Goal: Communication & Community: Answer question/provide support

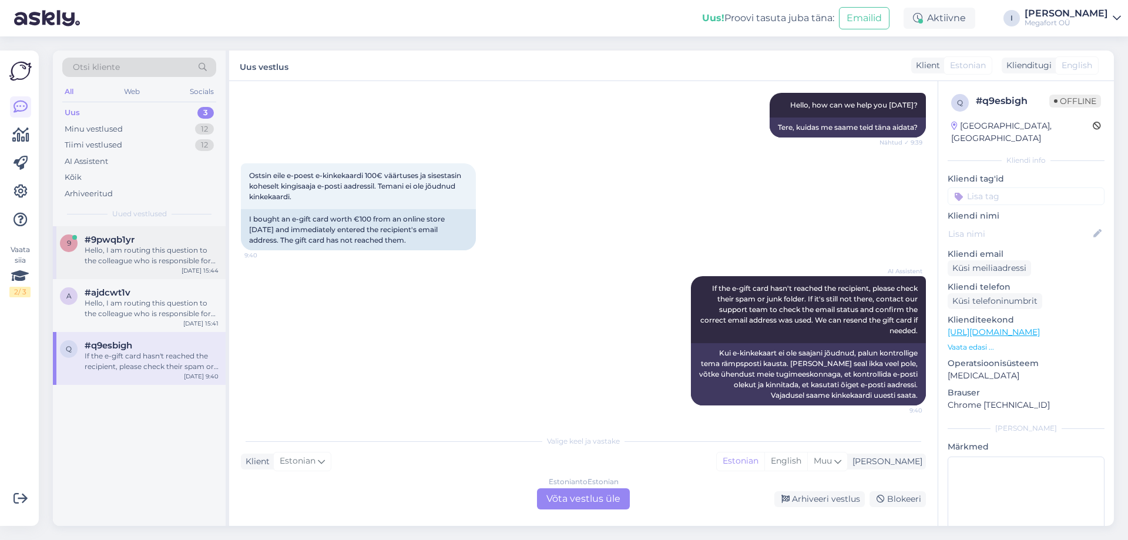
click at [158, 249] on div "Hello, I am routing this question to the colleague who is responsible for this …" at bounding box center [152, 255] width 134 height 21
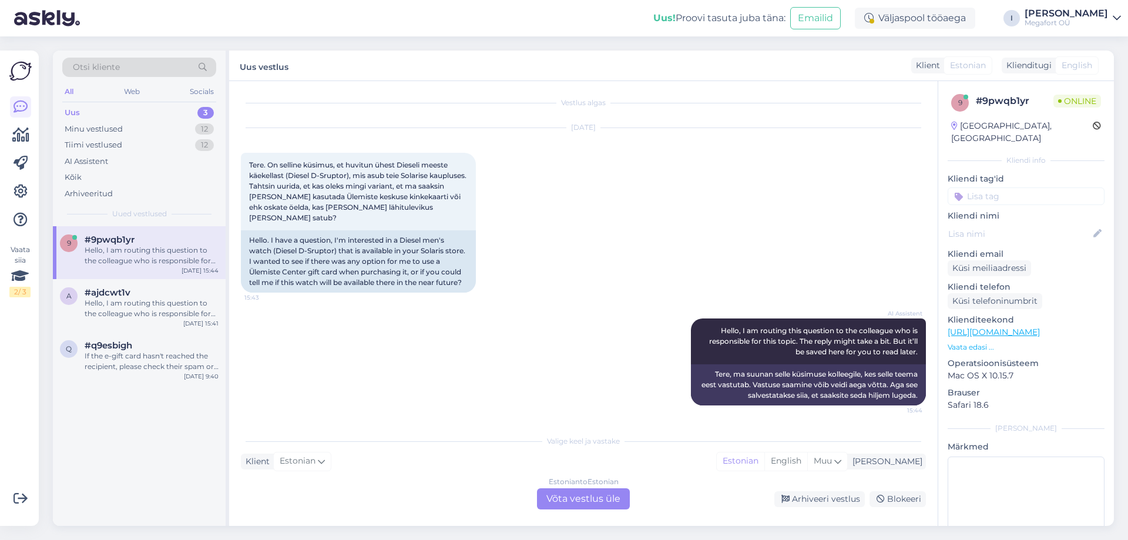
click at [579, 504] on div "Estonian to Estonian Võta vestlus üle" at bounding box center [583, 498] width 93 height 21
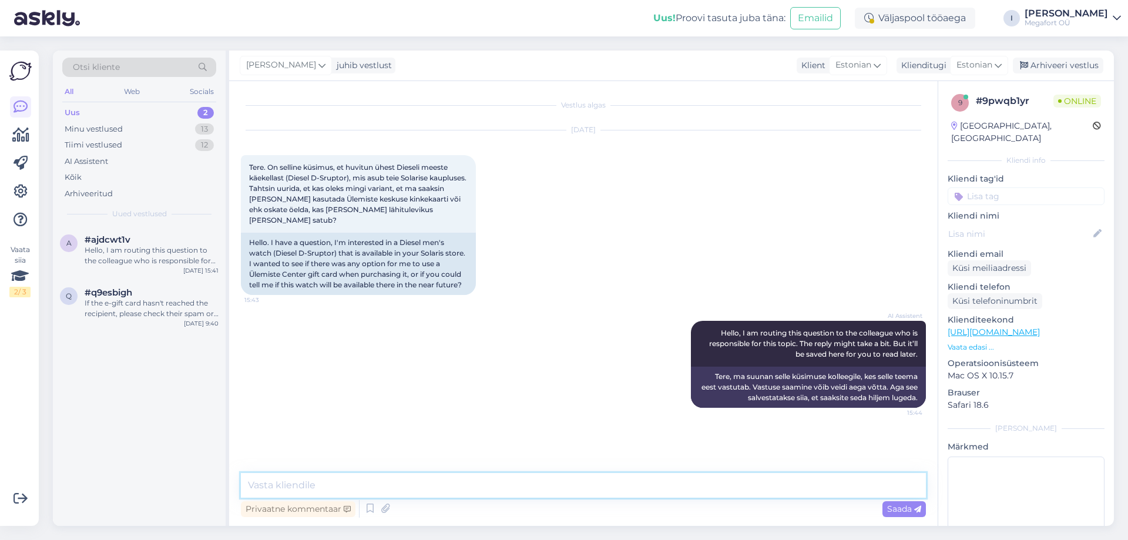
drag, startPoint x: 502, startPoint y: 492, endPoint x: 505, endPoint y: 487, distance: 6.6
click at [502, 492] on textarea at bounding box center [583, 485] width 685 height 25
type textarea "Tere"
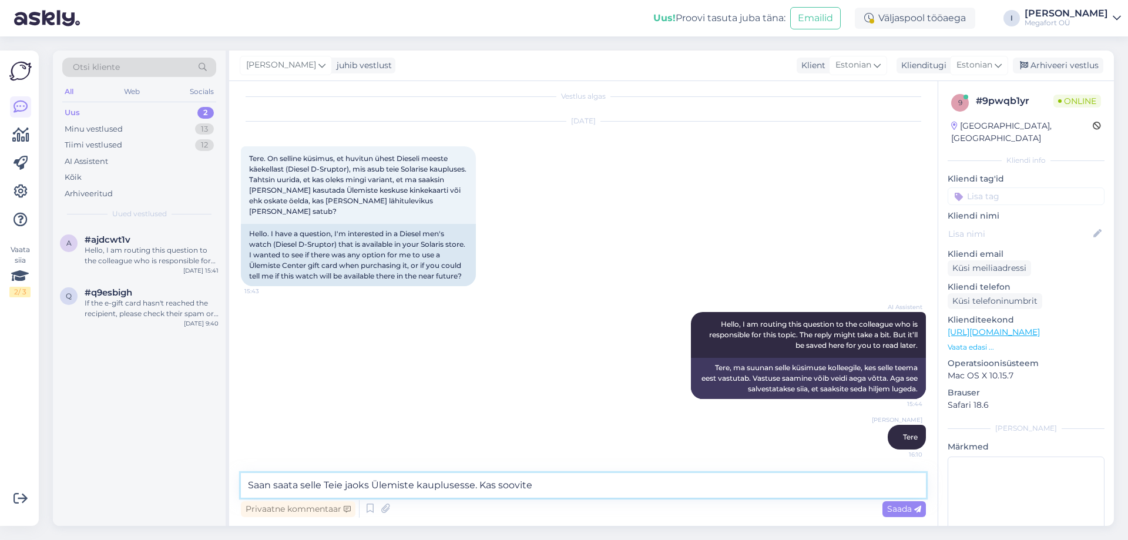
type textarea "Saan saata selle Teie jaoks Ülemiste kauplusesse. Kas soovite?"
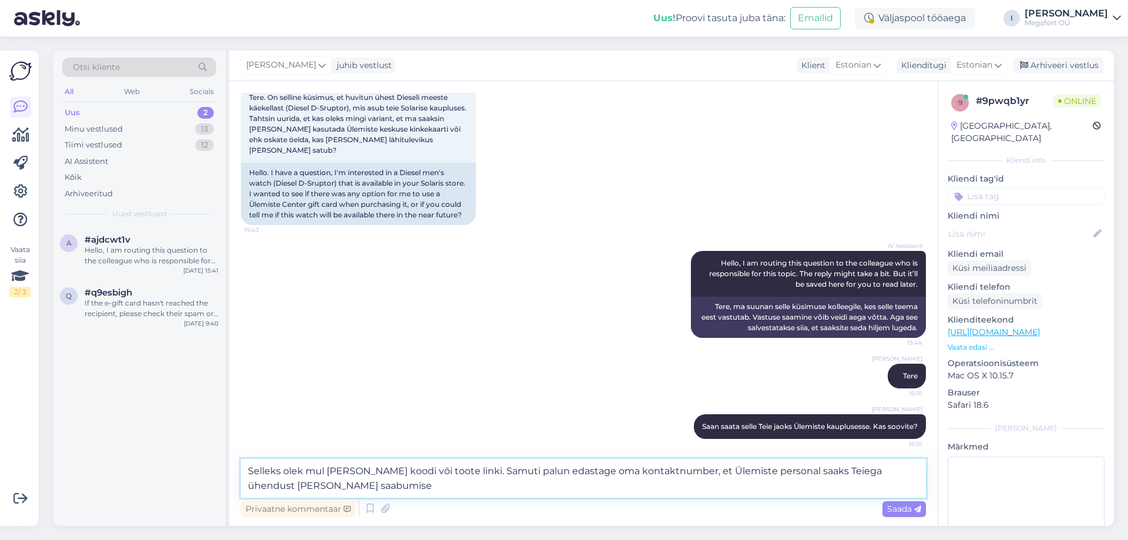
type textarea "Selleks olek mul [PERSON_NAME] koodi või toote linki. Samuti palun edastage oma…"
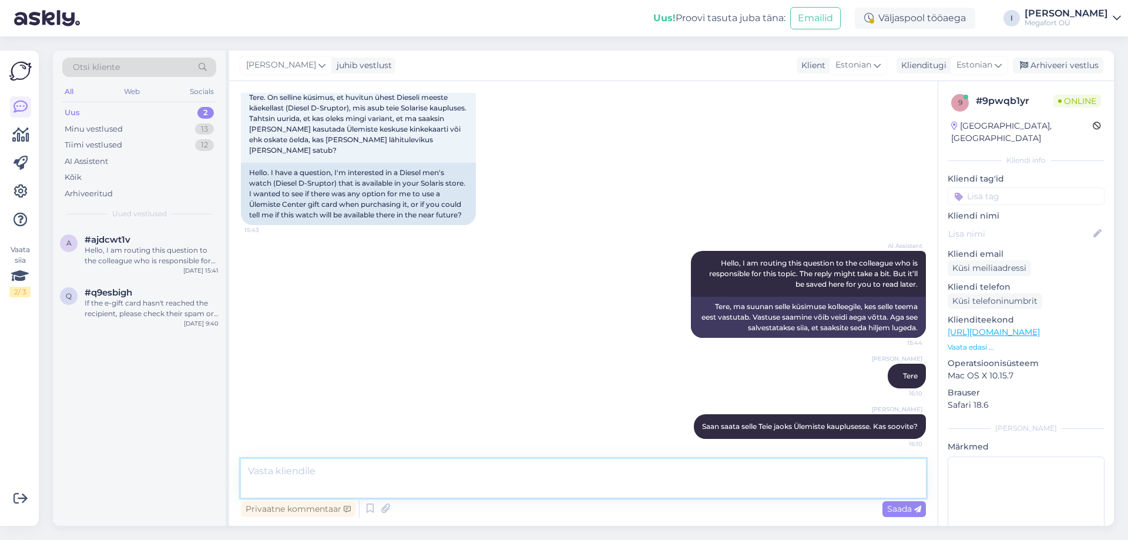
scroll to position [142, 0]
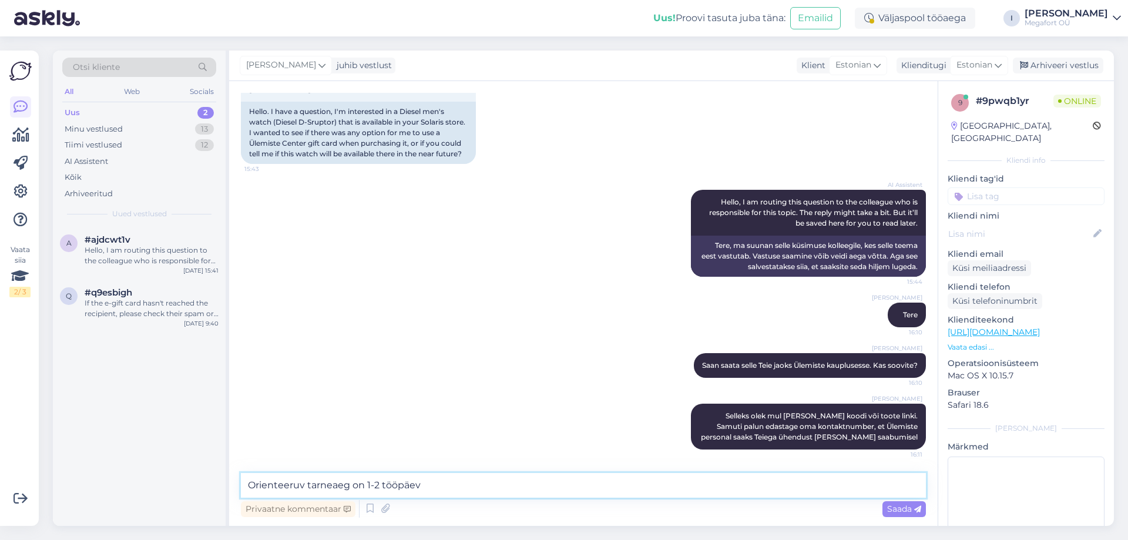
type textarea "Orienteeruv tarneaeg on 1-2 tööpäeva"
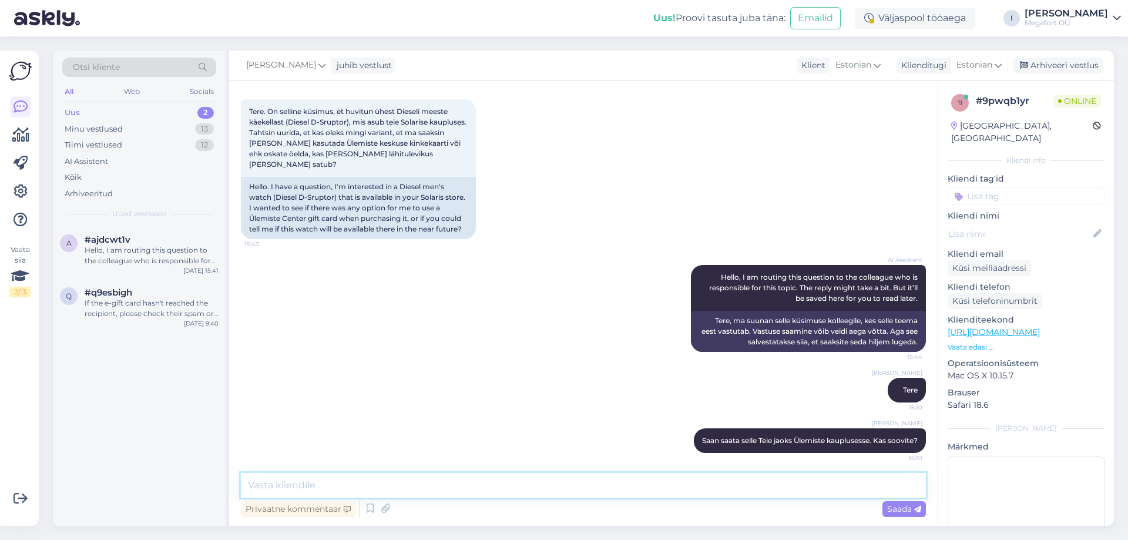
scroll to position [16, 0]
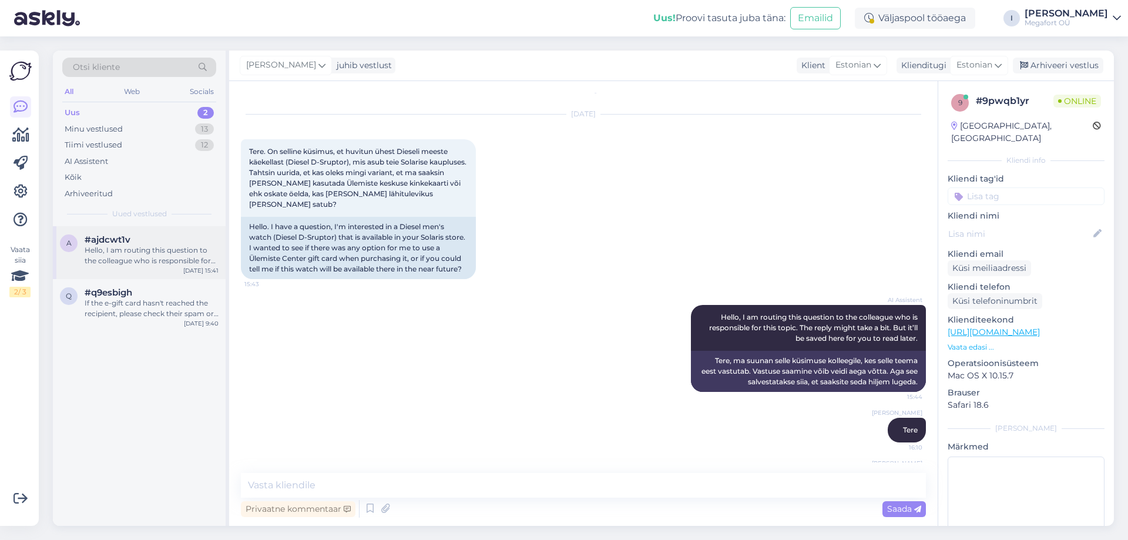
click at [159, 256] on div "Hello, I am routing this question to the colleague who is responsible for this …" at bounding box center [152, 255] width 134 height 21
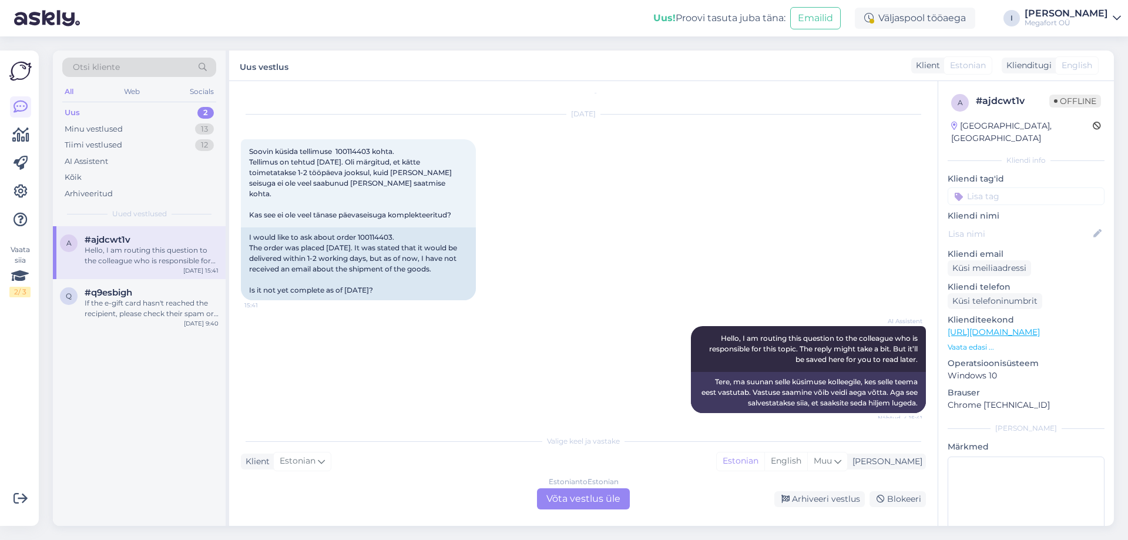
scroll to position [13, 0]
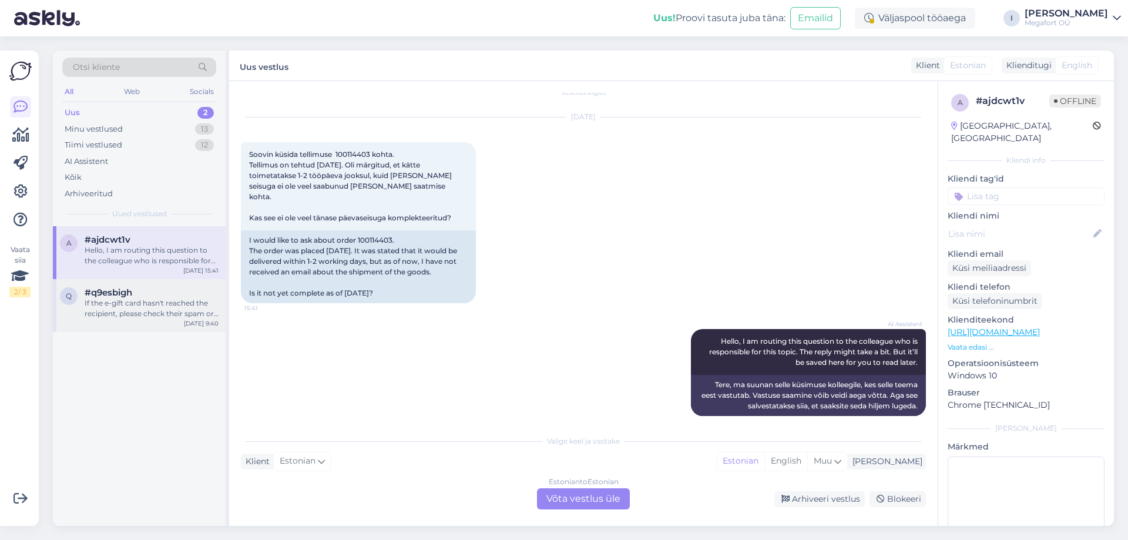
click at [147, 297] on div "#q9esbigh" at bounding box center [152, 292] width 134 height 11
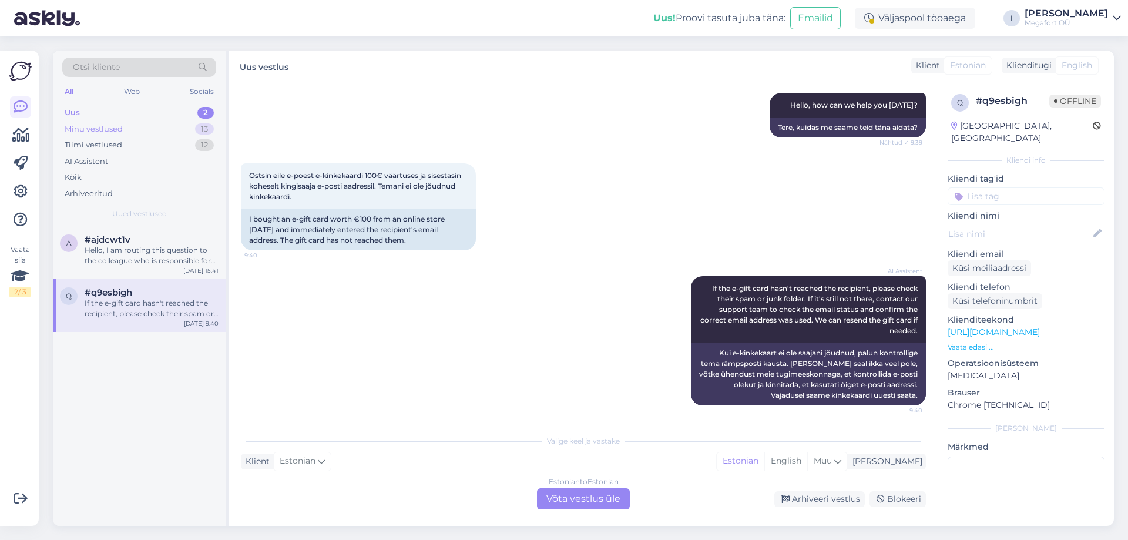
click at [87, 128] on div "Minu vestlused" at bounding box center [94, 129] width 58 height 12
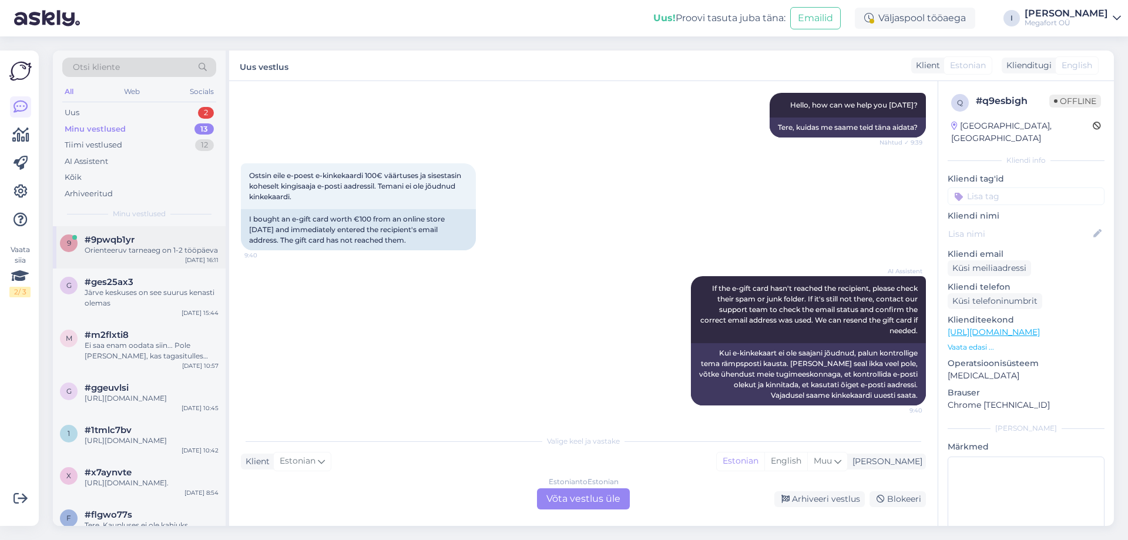
click at [143, 241] on div "#9pwqb1yr" at bounding box center [152, 239] width 134 height 11
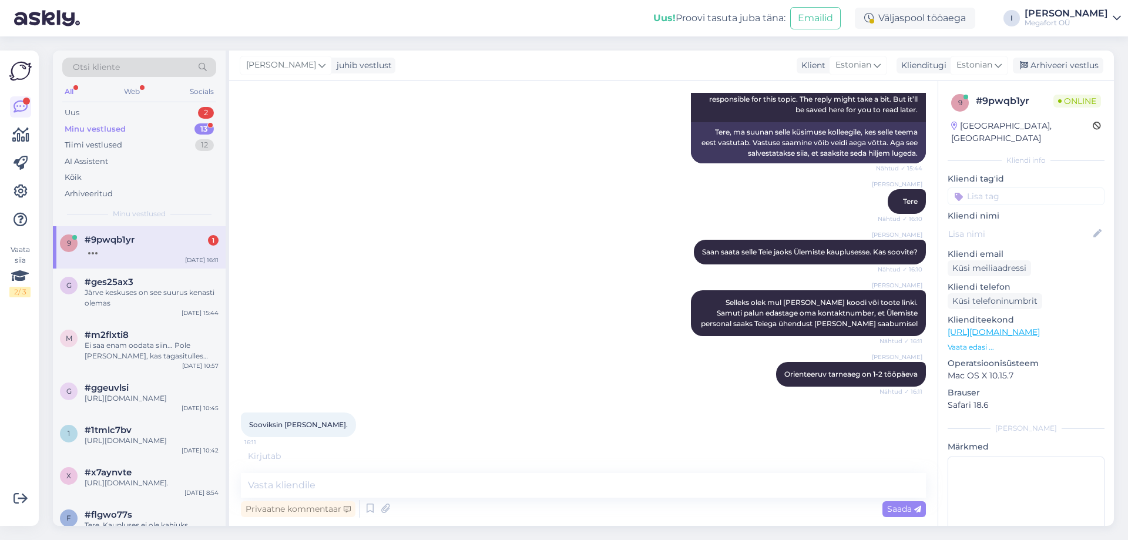
scroll to position [293, 0]
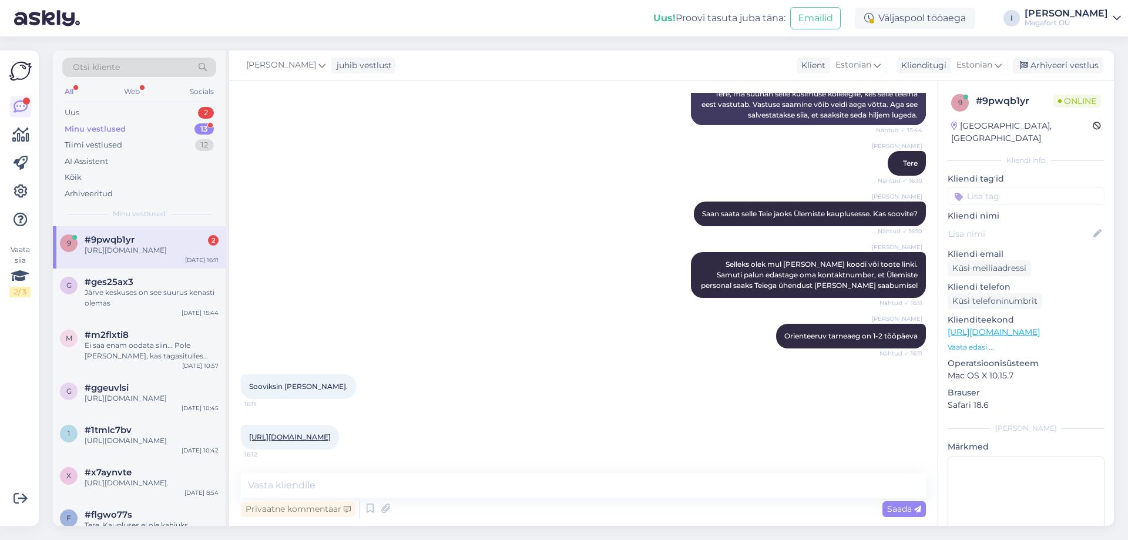
click at [331, 439] on link "[URL][DOMAIN_NAME]" at bounding box center [290, 436] width 82 height 9
click at [299, 493] on textarea at bounding box center [583, 485] width 685 height 25
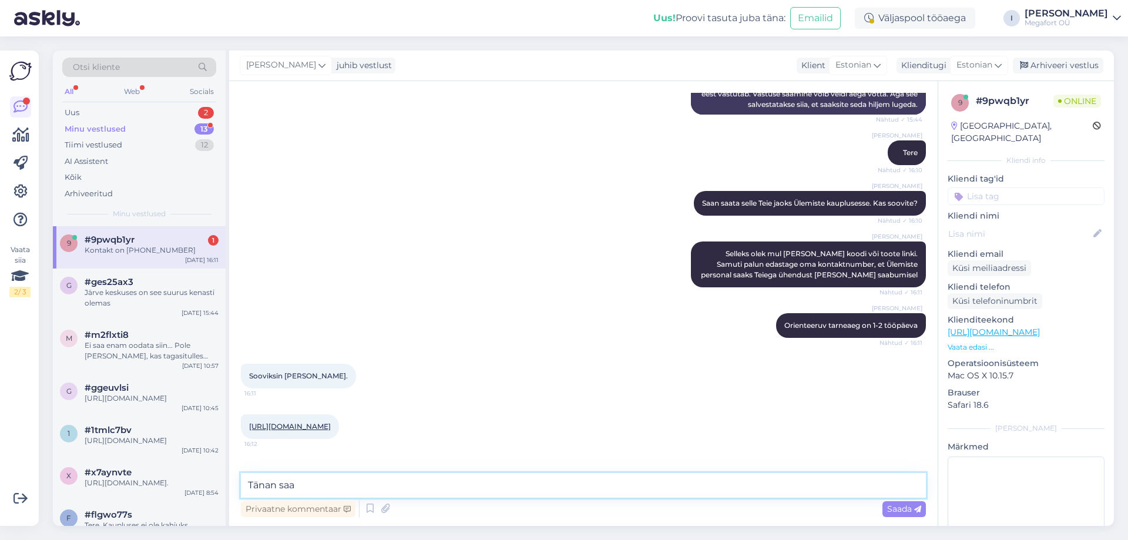
scroll to position [344, 0]
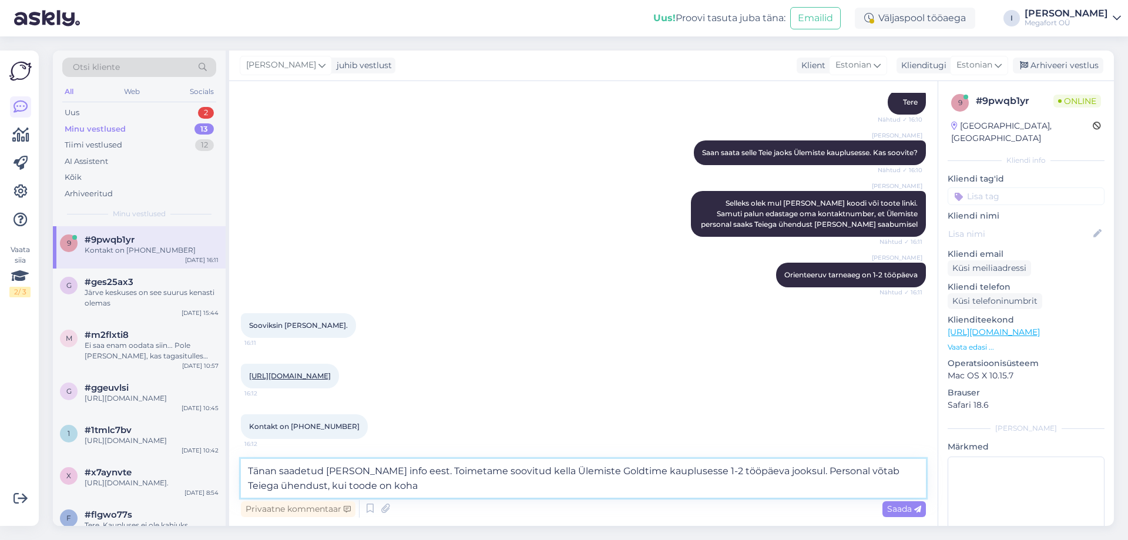
type textarea "Tänan saadetud [PERSON_NAME] info eest. Toimetame soovitud kella Ülemiste Goldt…"
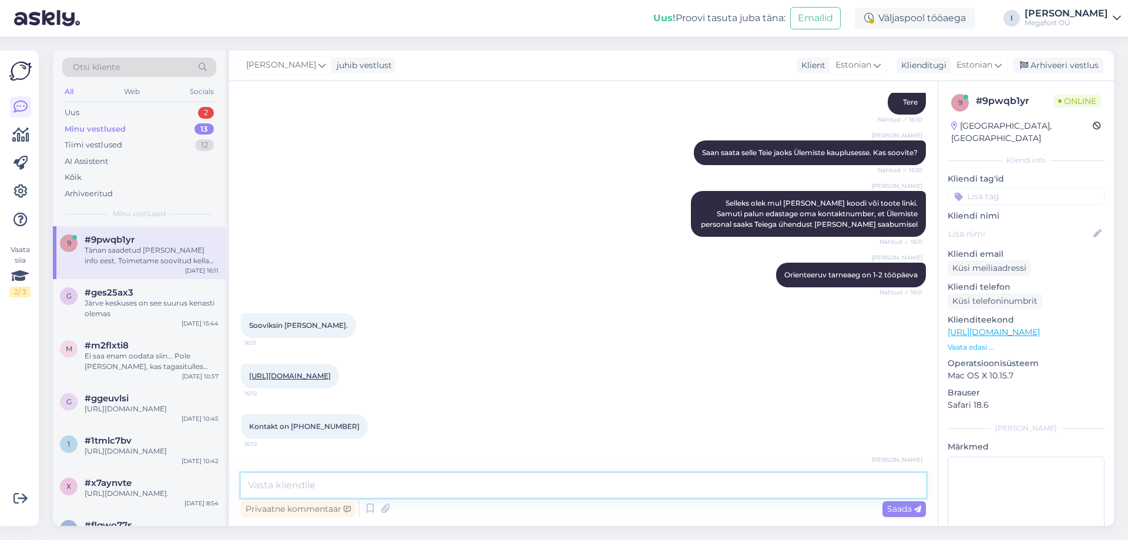
scroll to position [415, 0]
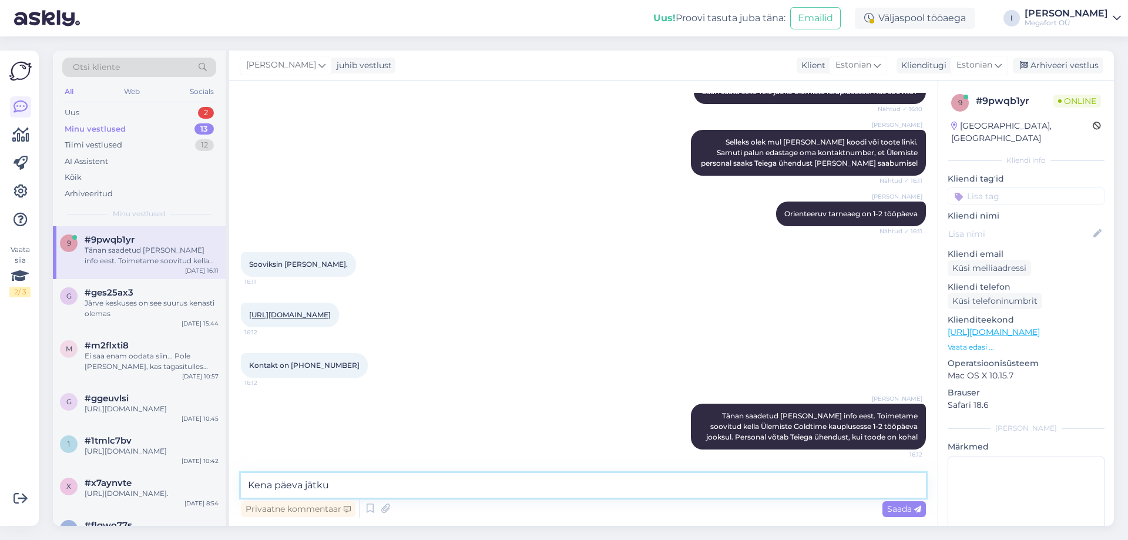
type textarea "Kena päeva jätku!"
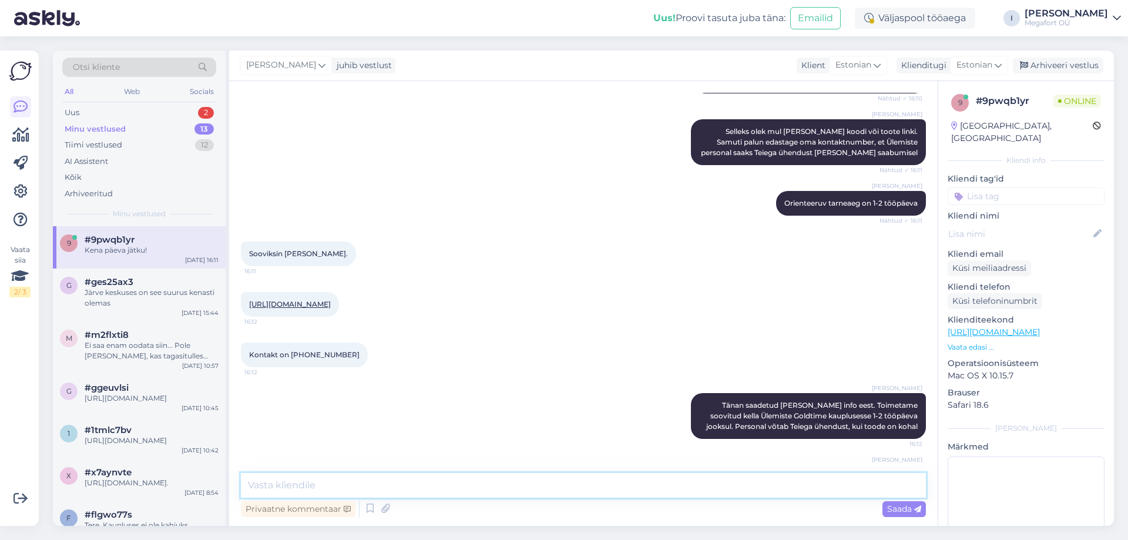
scroll to position [466, 0]
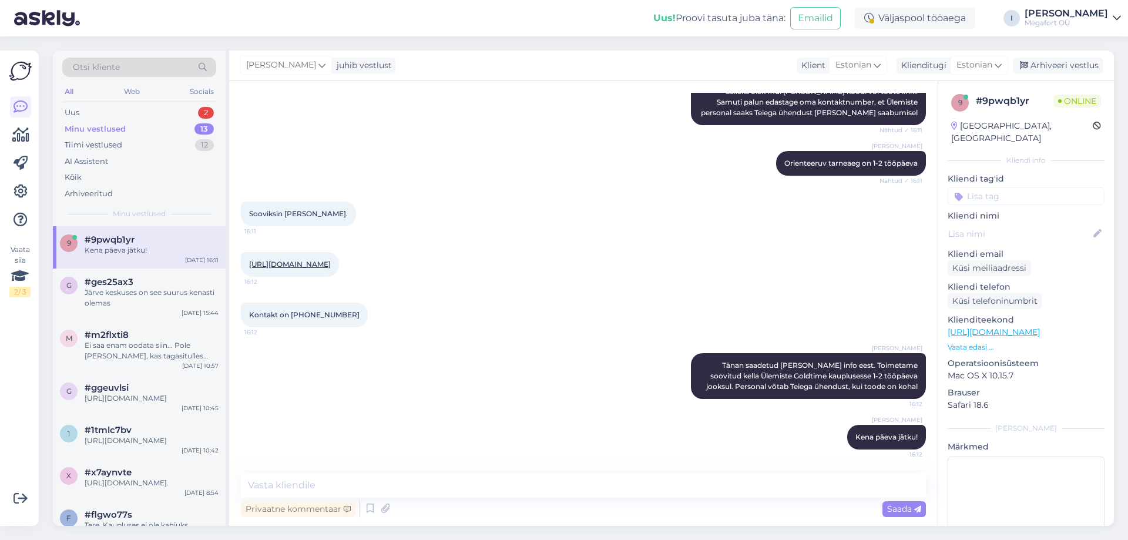
click at [331, 261] on link "[URL][DOMAIN_NAME]" at bounding box center [290, 264] width 82 height 9
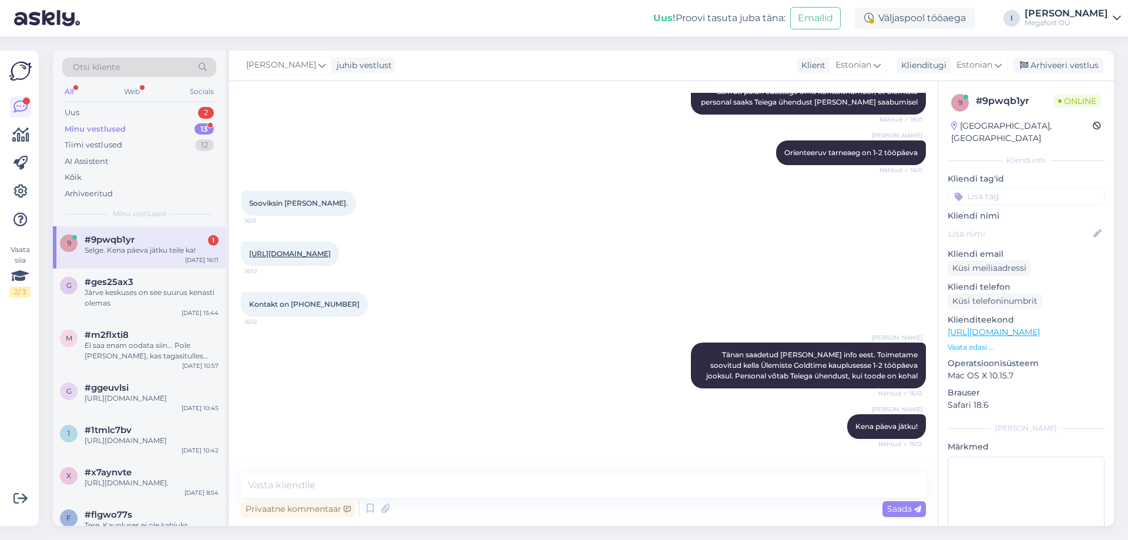
scroll to position [516, 0]
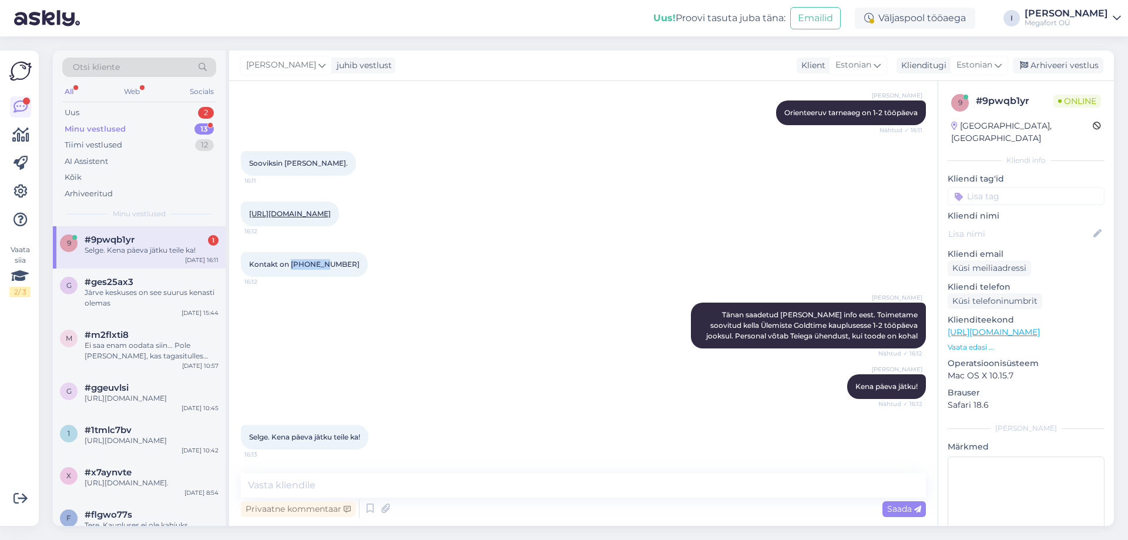
drag, startPoint x: 292, startPoint y: 260, endPoint x: 319, endPoint y: 260, distance: 27.0
click at [319, 260] on span "Kontakt on [PHONE_NUMBER]" at bounding box center [304, 264] width 110 height 9
copy span "59191193"
click at [136, 254] on div "Selge. Kena päeva jätku teile ka!" at bounding box center [152, 250] width 134 height 11
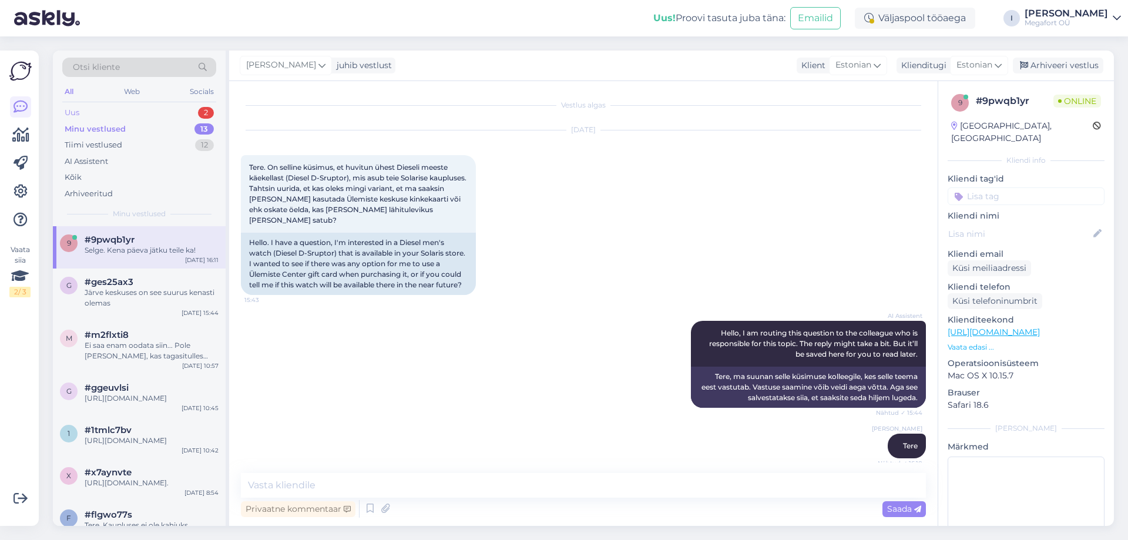
click at [93, 108] on div "Uus 2" at bounding box center [139, 113] width 154 height 16
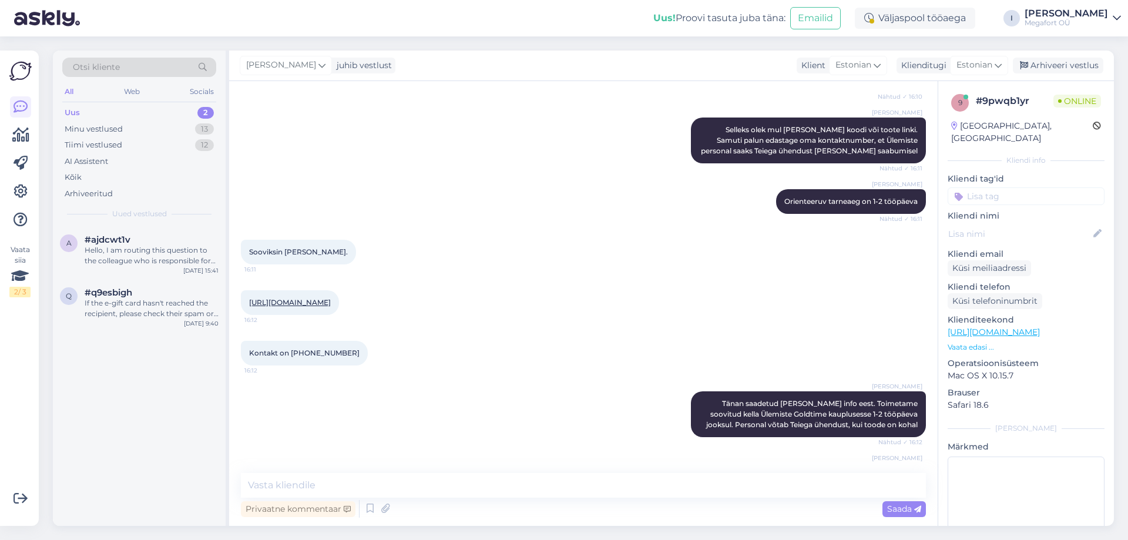
scroll to position [516, 0]
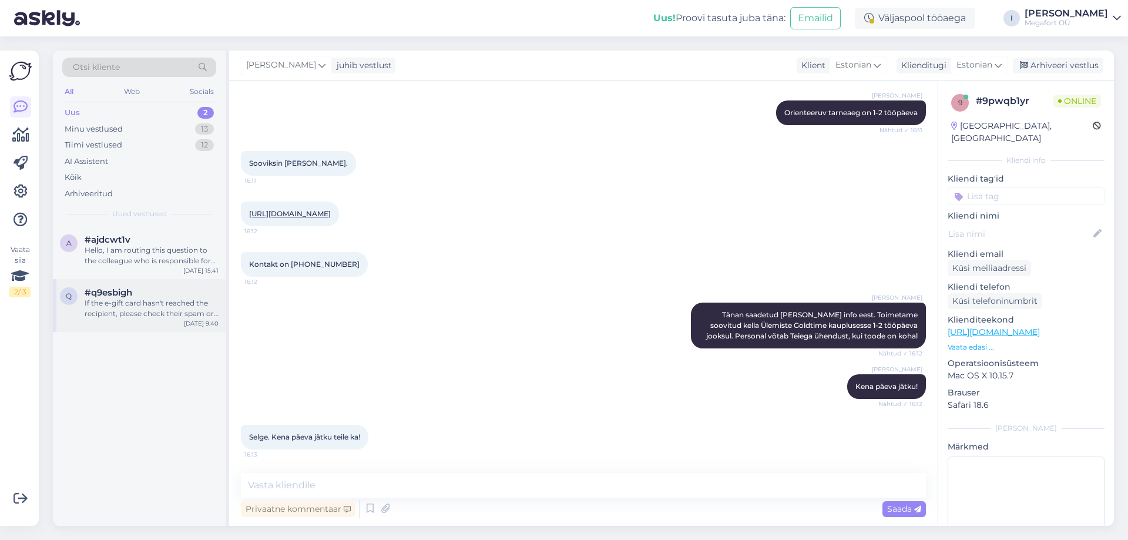
click at [108, 297] on span "#q9esbigh" at bounding box center [109, 292] width 48 height 11
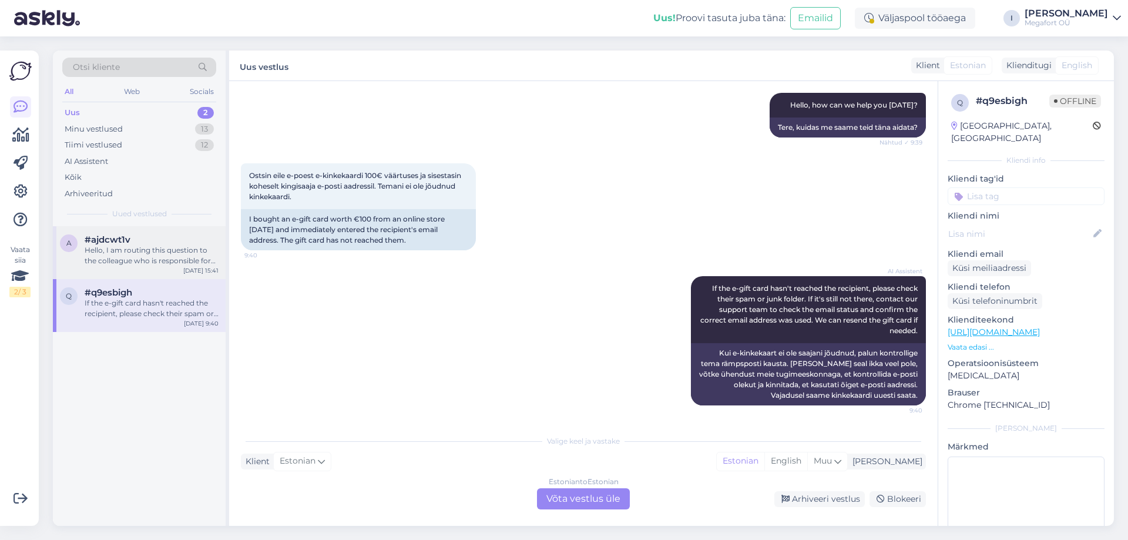
click at [113, 257] on div "Hello, I am routing this question to the colleague who is responsible for this …" at bounding box center [152, 255] width 134 height 21
